Goal: Task Accomplishment & Management: Use online tool/utility

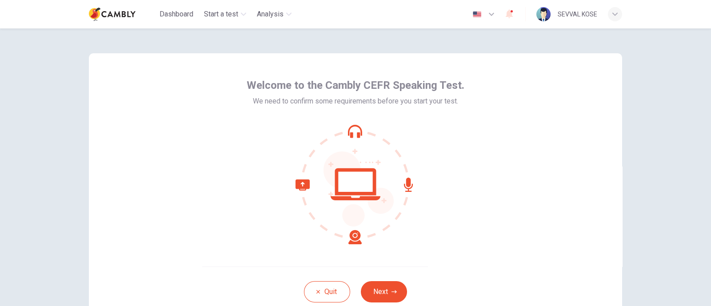
drag, startPoint x: 542, startPoint y: 3, endPoint x: 271, endPoint y: 109, distance: 291.4
click at [271, 109] on div "Welcome to the Cambly CEFR Speaking Test. We need to confirm some requirements …" at bounding box center [356, 161] width 218 height 166
click at [397, 244] on button "Next" at bounding box center [384, 291] width 46 height 21
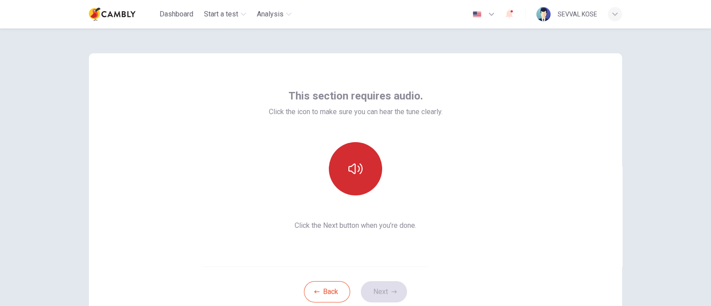
click at [348, 172] on icon "button" at bounding box center [355, 169] width 14 height 14
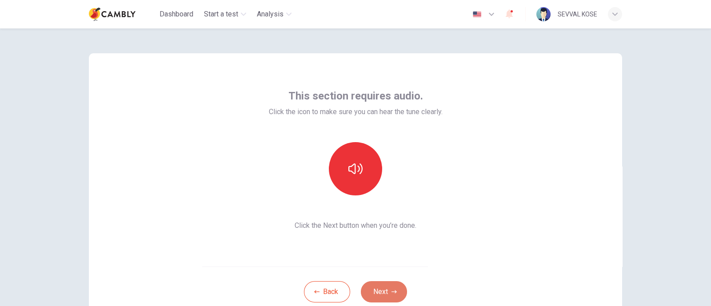
click at [387, 244] on button "Next" at bounding box center [384, 291] width 46 height 21
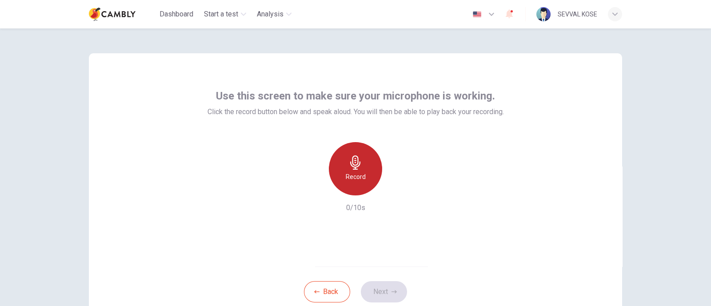
click at [342, 172] on div "Record" at bounding box center [355, 168] width 53 height 53
click at [342, 171] on div "Stop" at bounding box center [355, 168] width 53 height 53
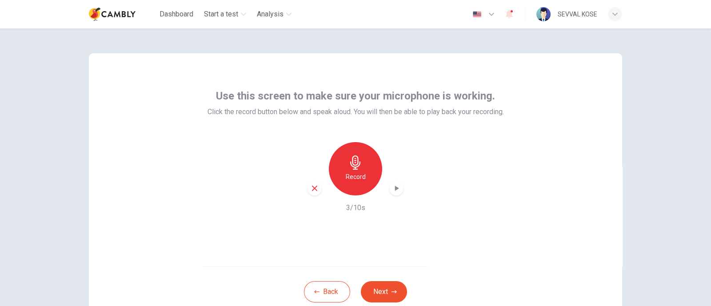
click at [395, 189] on icon "button" at bounding box center [397, 188] width 4 height 5
click at [394, 189] on icon "button" at bounding box center [396, 188] width 9 height 9
click at [411, 243] on div "Use this screen to make sure your microphone is working. Click the record butto…" at bounding box center [355, 159] width 533 height 213
click at [382, 244] on button "Next" at bounding box center [384, 291] width 46 height 21
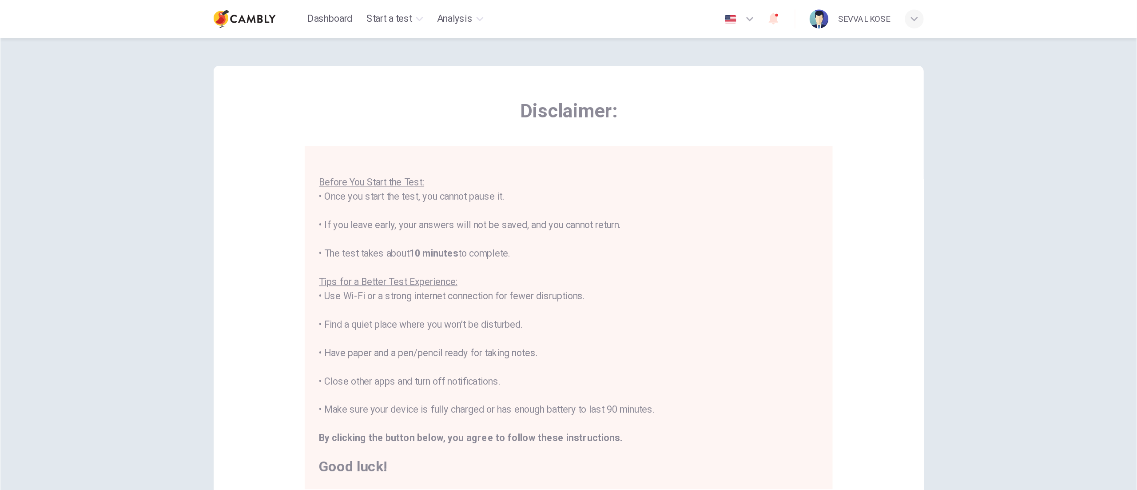
scroll to position [10, 0]
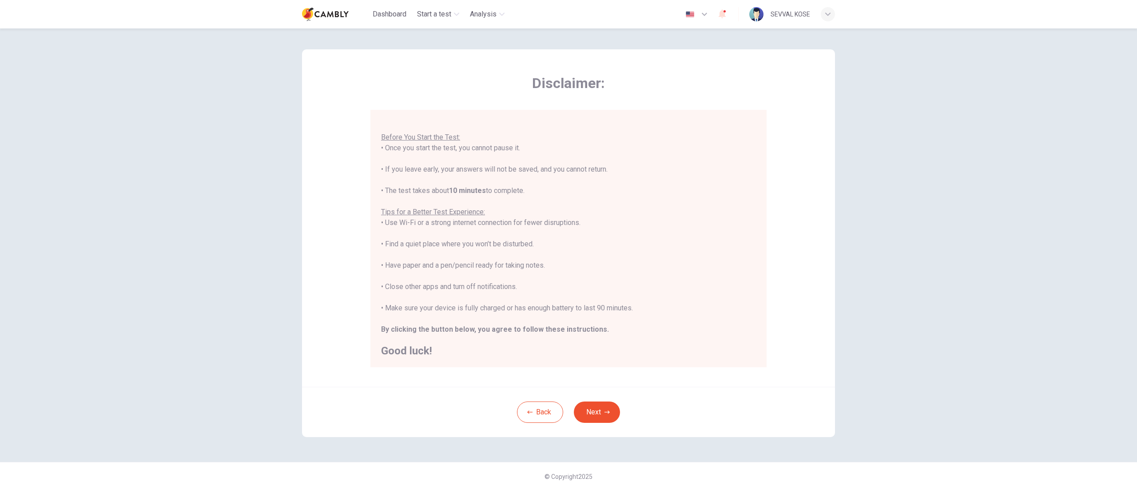
drag, startPoint x: 833, startPoint y: 2, endPoint x: 663, endPoint y: 424, distance: 455.2
click at [568, 244] on div "Back Next" at bounding box center [568, 411] width 533 height 50
click at [568, 244] on button "Next" at bounding box center [597, 411] width 46 height 21
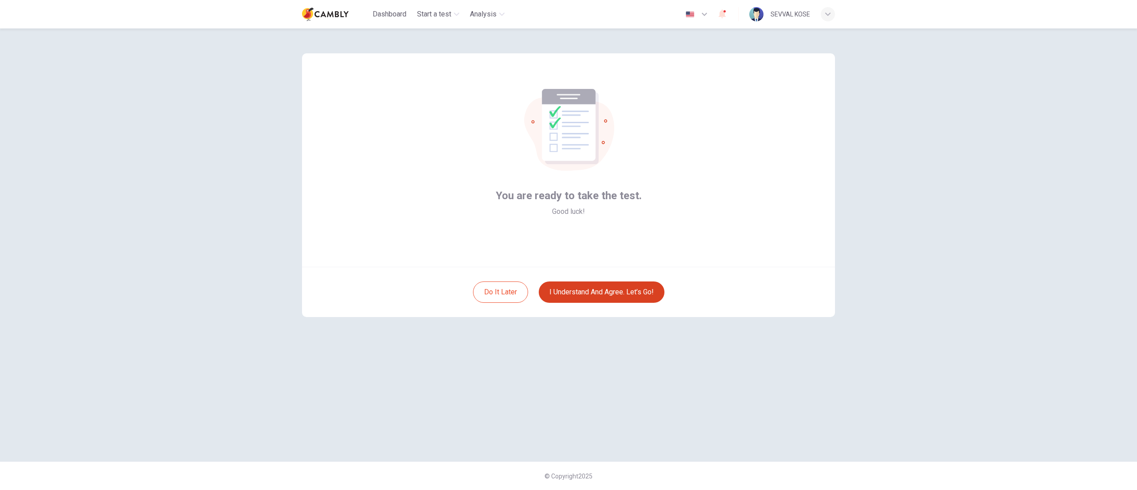
scroll to position [0, 0]
click at [568, 244] on button "I understand and agree. Let’s go!" at bounding box center [602, 291] width 126 height 21
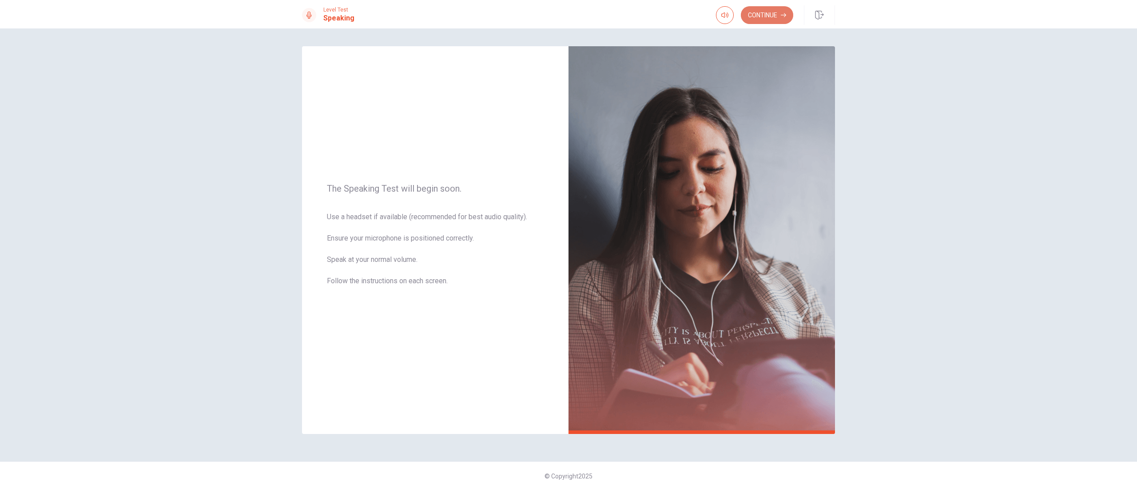
click at [568, 10] on button "Continue" at bounding box center [767, 15] width 52 height 18
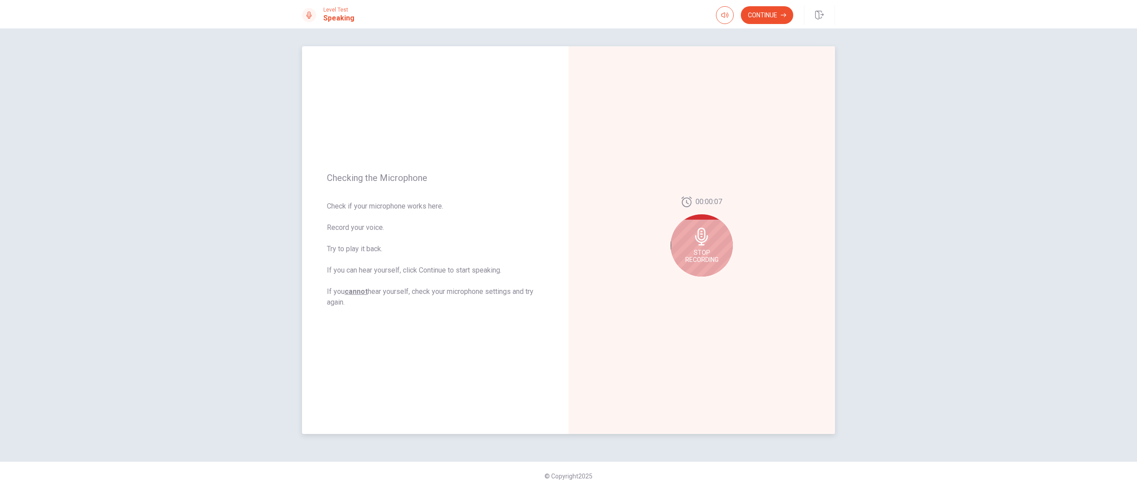
click at [568, 244] on div "Stop Recording" at bounding box center [702, 245] width 62 height 62
click at [568, 244] on button "Play Audio" at bounding box center [711, 283] width 12 height 12
drag, startPoint x: 706, startPoint y: 229, endPoint x: 774, endPoint y: 238, distance: 68.0
click at [568, 238] on div "00:00:07" at bounding box center [702, 239] width 267 height 387
click at [568, 17] on button "Continue" at bounding box center [767, 15] width 52 height 18
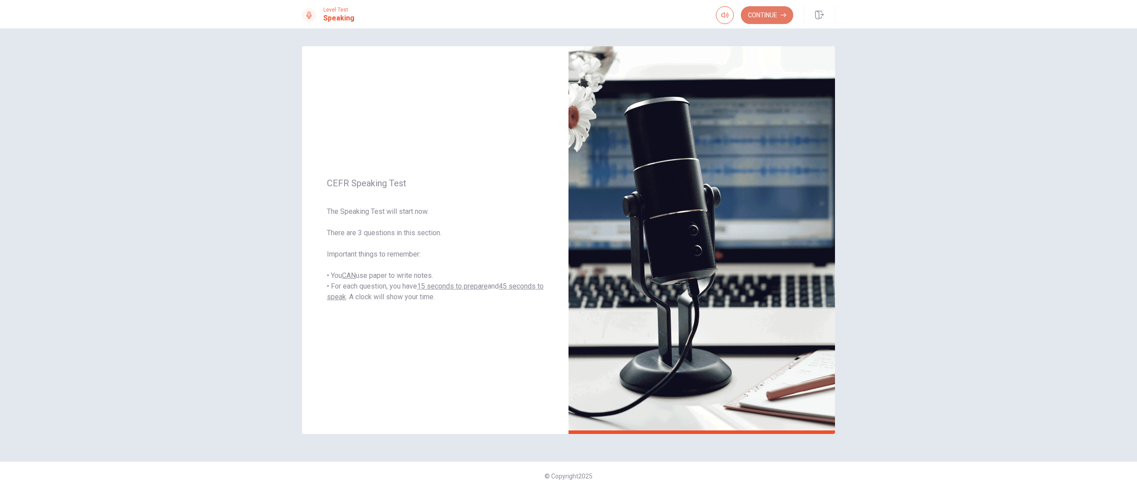
click at [568, 20] on button "Continue" at bounding box center [767, 15] width 52 height 18
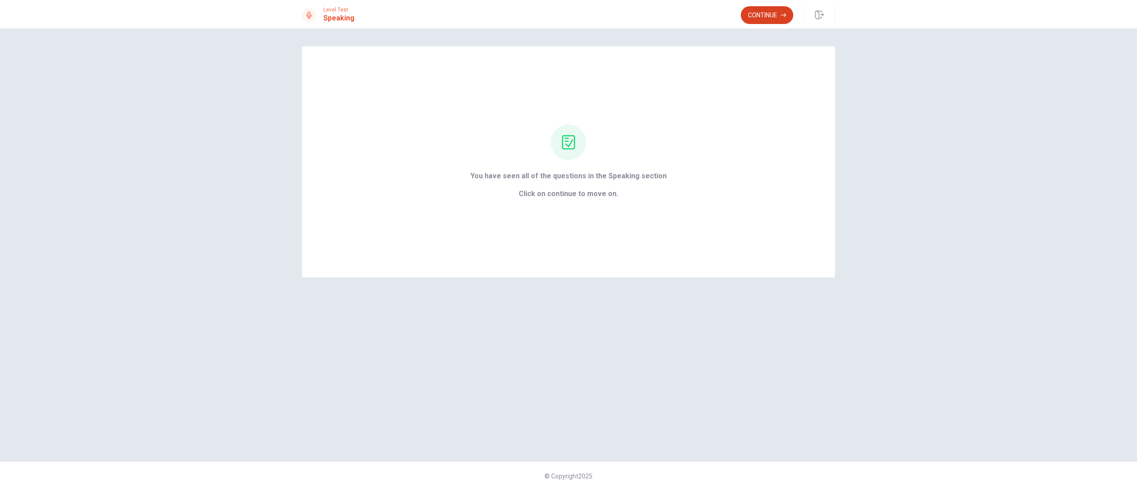
click at [568, 17] on button "Continue" at bounding box center [767, 15] width 52 height 18
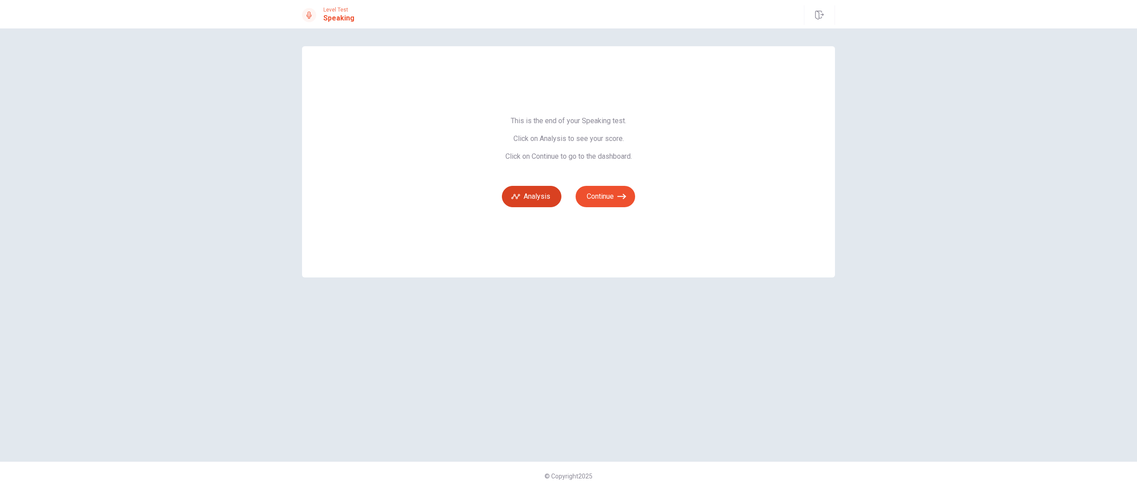
click at [531, 201] on button "Analysis" at bounding box center [532, 196] width 60 height 21
